Goal: Find specific page/section: Find specific page/section

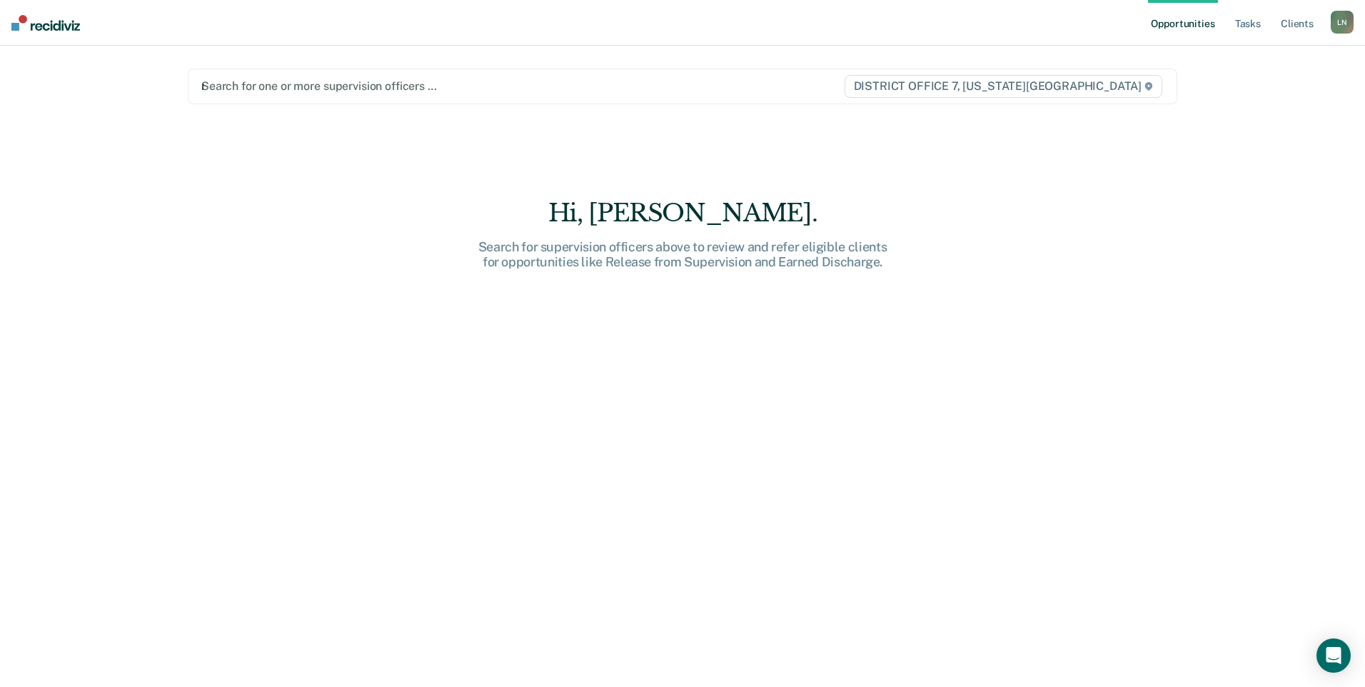
type input "nat"
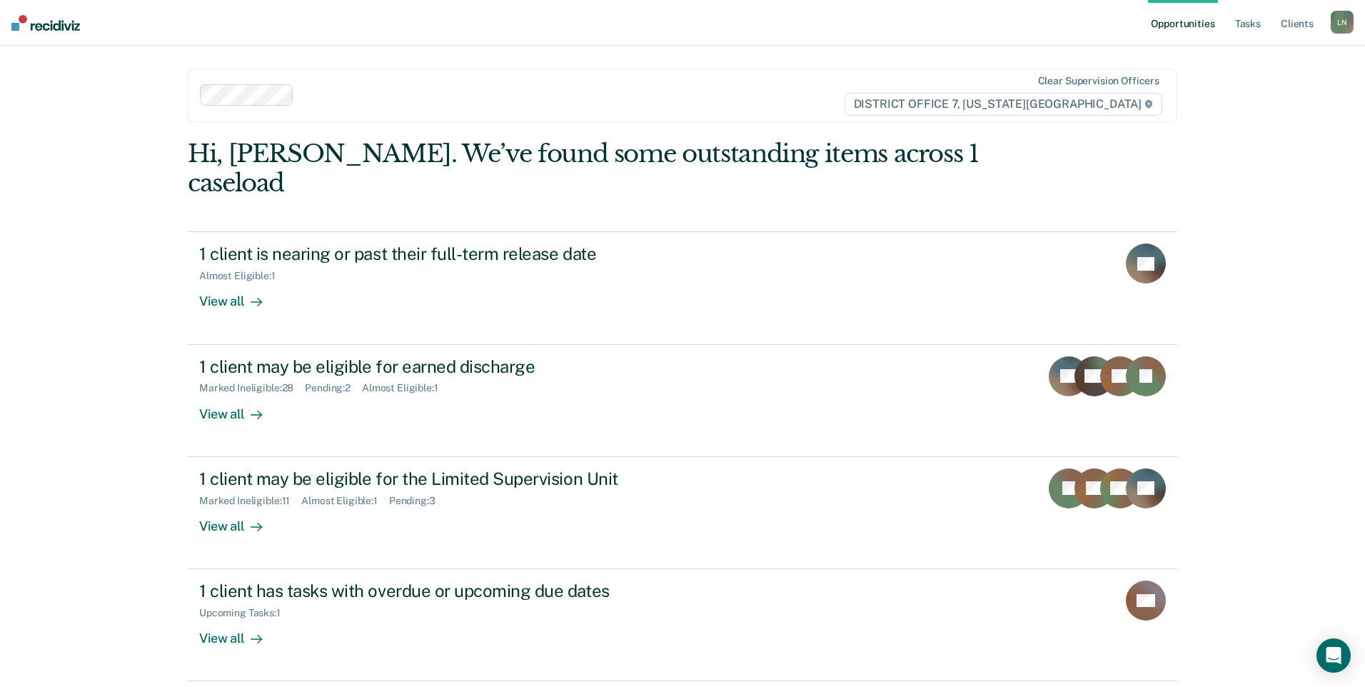
click at [1183, 19] on link "Opportunities" at bounding box center [1182, 23] width 69 height 46
click at [1243, 19] on link "Tasks" at bounding box center [1247, 23] width 31 height 46
